Goal: Navigation & Orientation: Find specific page/section

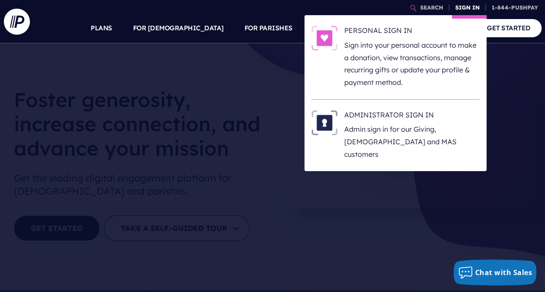
click at [476, 12] on link "SIGN IN" at bounding box center [467, 7] width 31 height 15
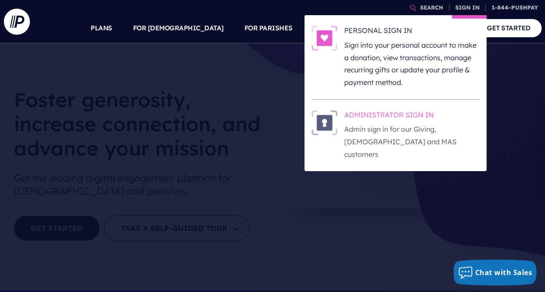
click at [420, 116] on h6 "ADMINISTRATOR SIGN IN" at bounding box center [411, 116] width 135 height 13
